Goal: Entertainment & Leisure: Browse casually

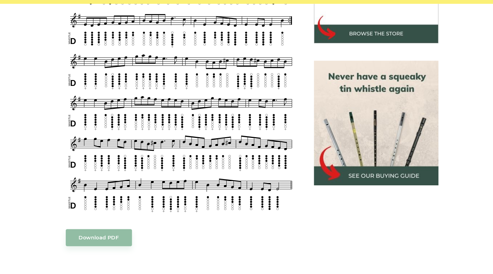
scroll to position [264, 0]
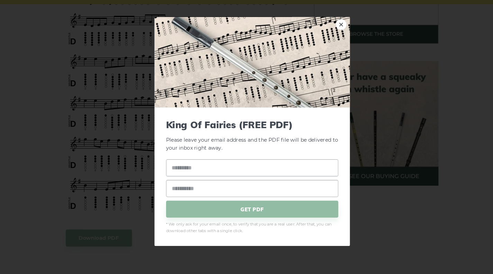
click at [132, 193] on div "× King Of Fairies (FREE PDF) Please leave your email address and the PDF file w…" at bounding box center [246, 137] width 493 height 274
click at [331, 40] on link "×" at bounding box center [331, 34] width 10 height 10
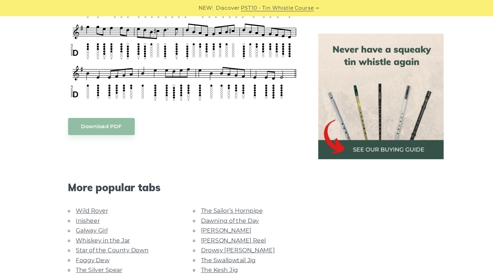
scroll to position [382, 0]
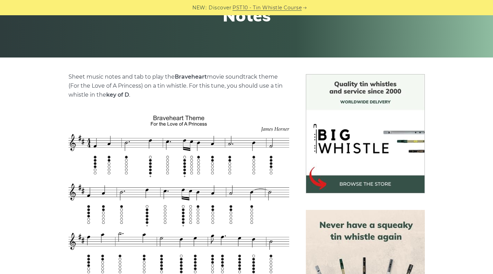
scroll to position [123, 0]
